Goal: Information Seeking & Learning: Learn about a topic

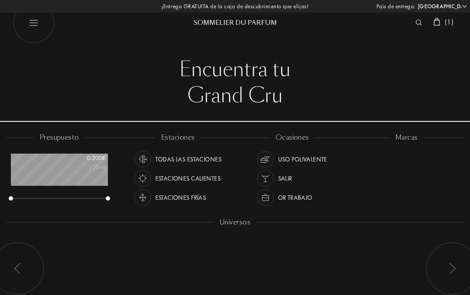
select select "ES"
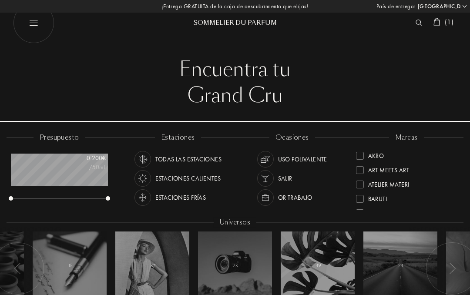
scroll to position [44, 97]
click at [366, 151] on div "Akro" at bounding box center [370, 155] width 28 height 12
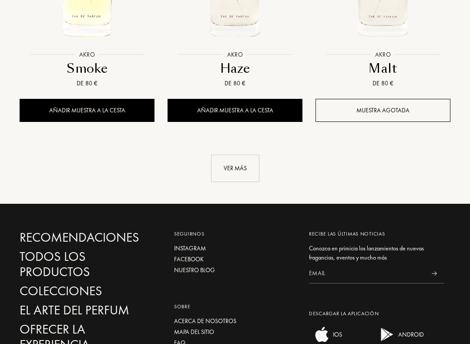
click at [245, 158] on div "Ver más" at bounding box center [235, 168] width 48 height 27
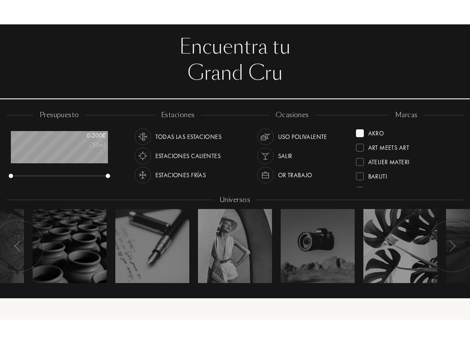
scroll to position [47, 0]
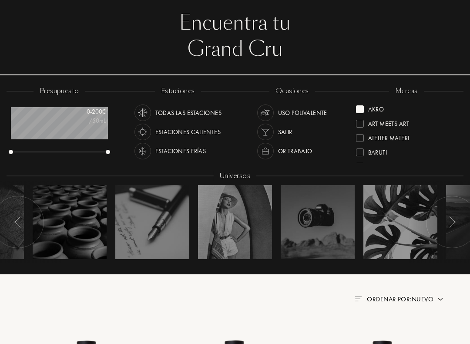
click at [364, 110] on div "Akro" at bounding box center [370, 108] width 28 height 12
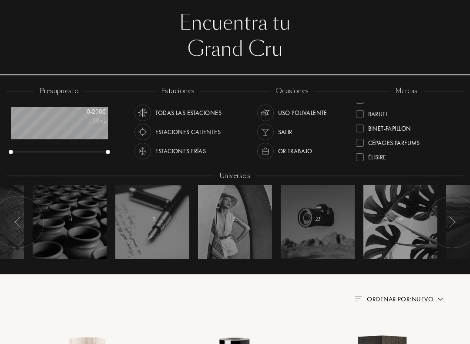
scroll to position [50, 0]
click at [367, 132] on div "Cépages Parfums" at bounding box center [388, 130] width 64 height 12
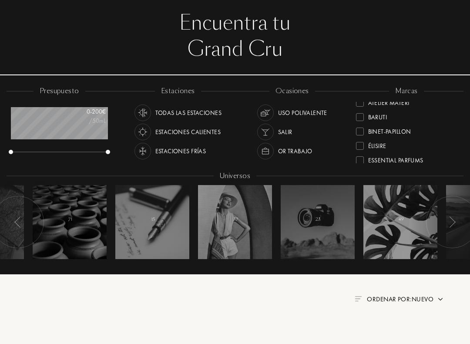
scroll to position [1, 0]
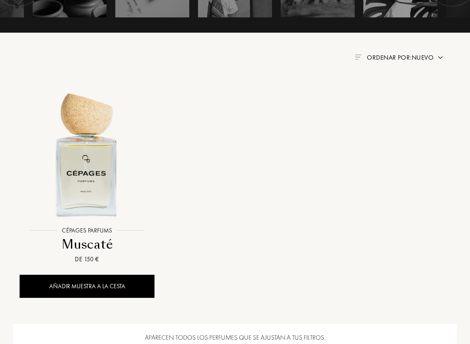
scroll to position [292, 0]
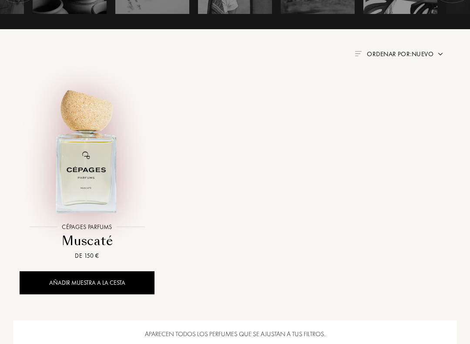
click at [65, 169] on img at bounding box center [86, 150] width 133 height 133
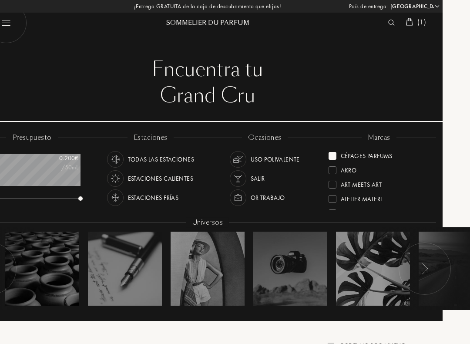
scroll to position [0, 25]
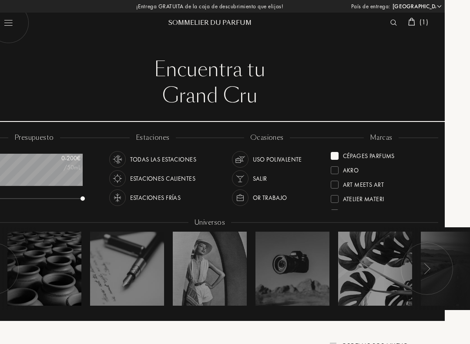
click at [339, 154] on div "Cépages Parfums" at bounding box center [363, 155] width 64 height 12
click at [339, 188] on div "Baruti" at bounding box center [346, 188] width 31 height 12
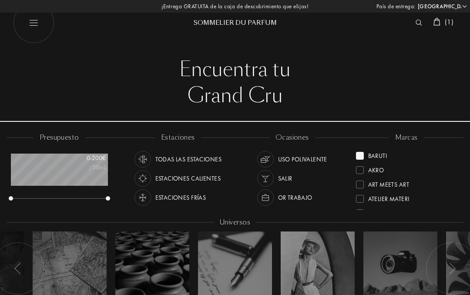
click at [364, 153] on div "Baruti" at bounding box center [371, 155] width 31 height 12
click at [361, 172] on div at bounding box center [360, 173] width 8 height 8
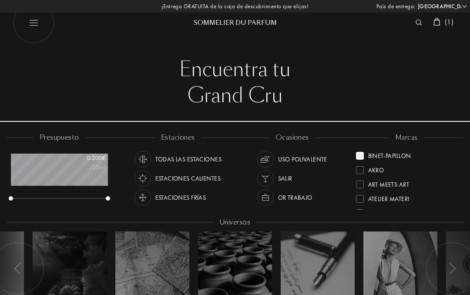
click at [361, 154] on div at bounding box center [360, 156] width 8 height 8
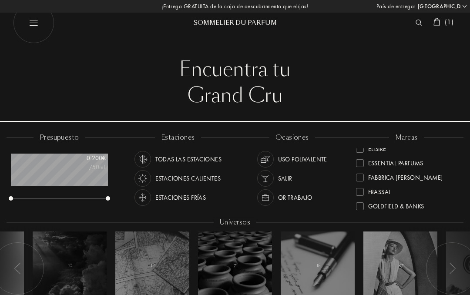
scroll to position [95, 0]
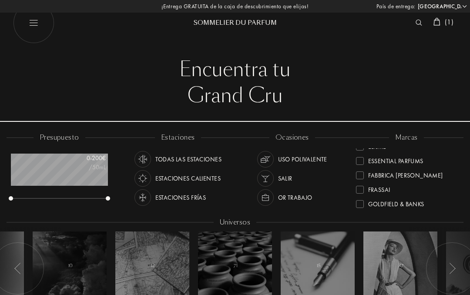
click at [360, 174] on div at bounding box center [360, 176] width 8 height 8
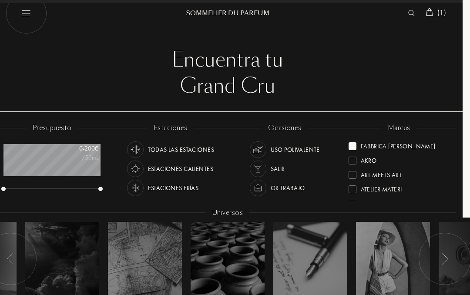
scroll to position [0, 7]
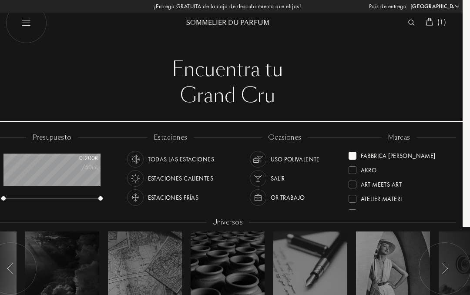
click at [354, 154] on div at bounding box center [353, 156] width 8 height 8
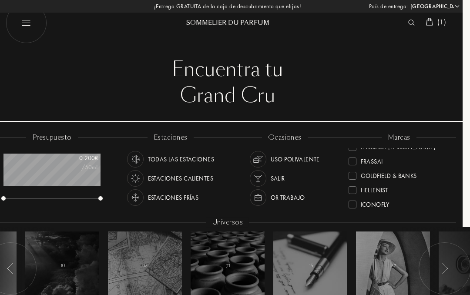
scroll to position [125, 0]
click at [352, 173] on div at bounding box center [353, 175] width 8 height 8
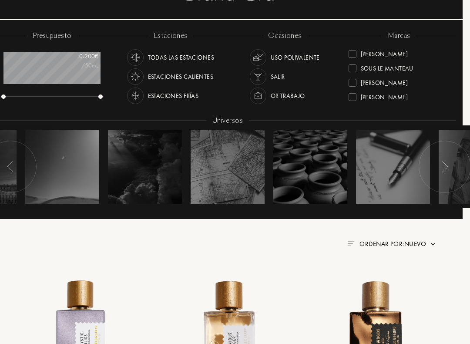
scroll to position [316, 0]
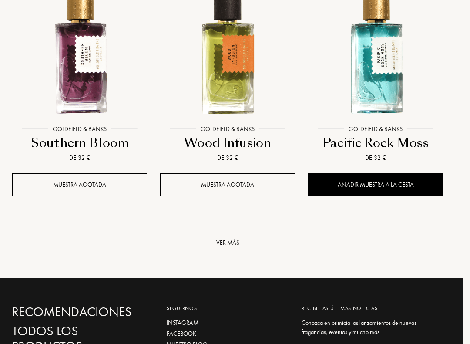
click at [240, 235] on div "Ver más" at bounding box center [228, 242] width 48 height 27
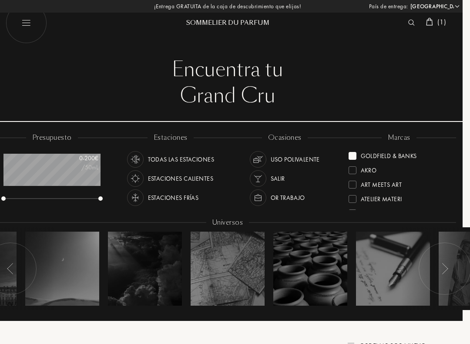
scroll to position [0, 0]
click at [353, 157] on div at bounding box center [353, 156] width 8 height 8
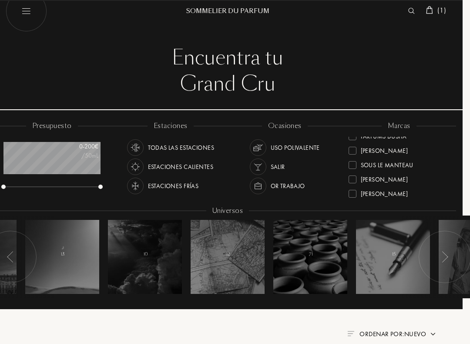
scroll to position [296, 0]
click at [351, 164] on div at bounding box center [353, 165] width 8 height 8
click at [352, 163] on div at bounding box center [353, 165] width 8 height 8
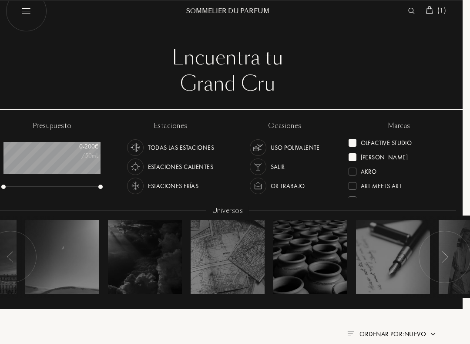
scroll to position [0, 0]
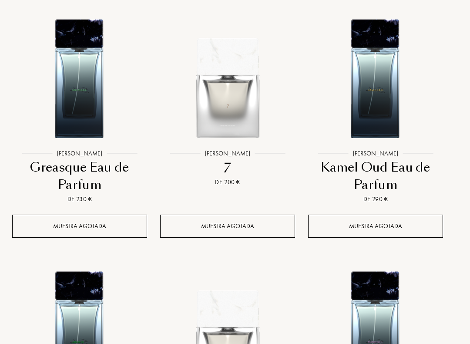
scroll to position [366, 7]
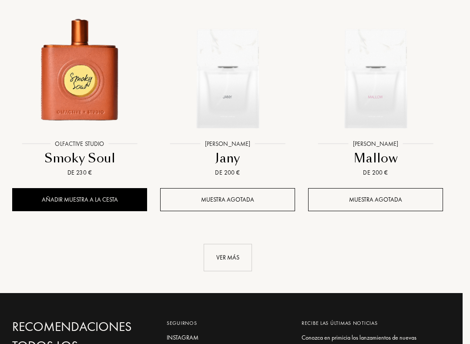
click at [236, 249] on div "Ver más" at bounding box center [228, 257] width 48 height 27
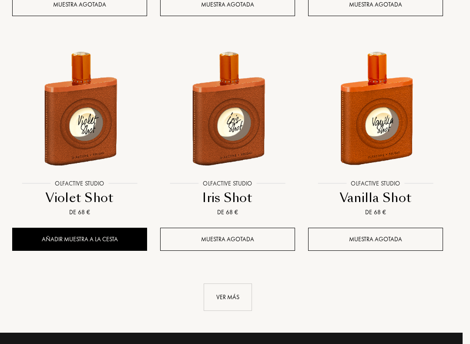
click at [228, 295] on div "Ver más" at bounding box center [228, 297] width 48 height 27
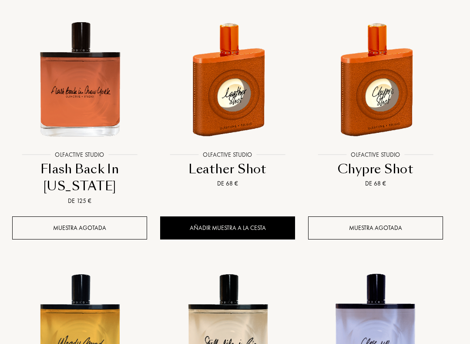
scroll to position [2294, 7]
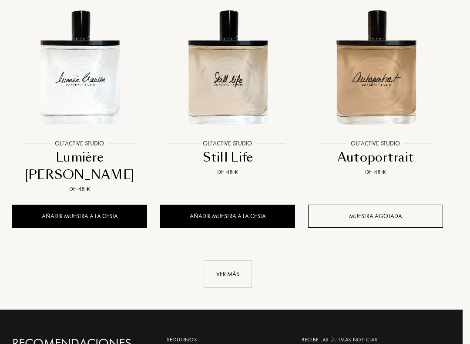
click at [239, 261] on div "Ver más" at bounding box center [228, 274] width 48 height 27
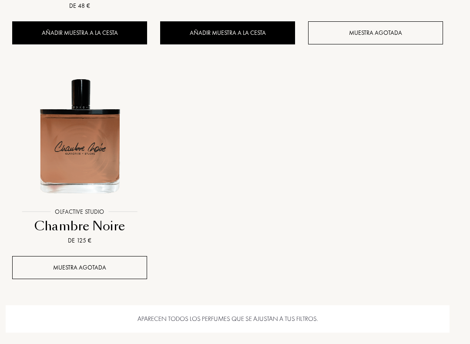
scroll to position [3229, 7]
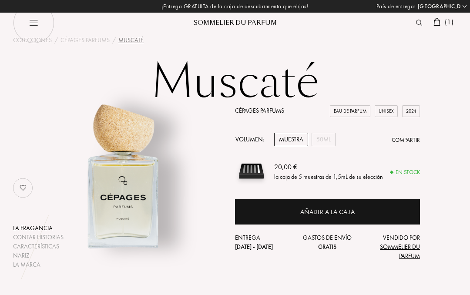
select select "ES"
